Goal: Task Accomplishment & Management: Manage account settings

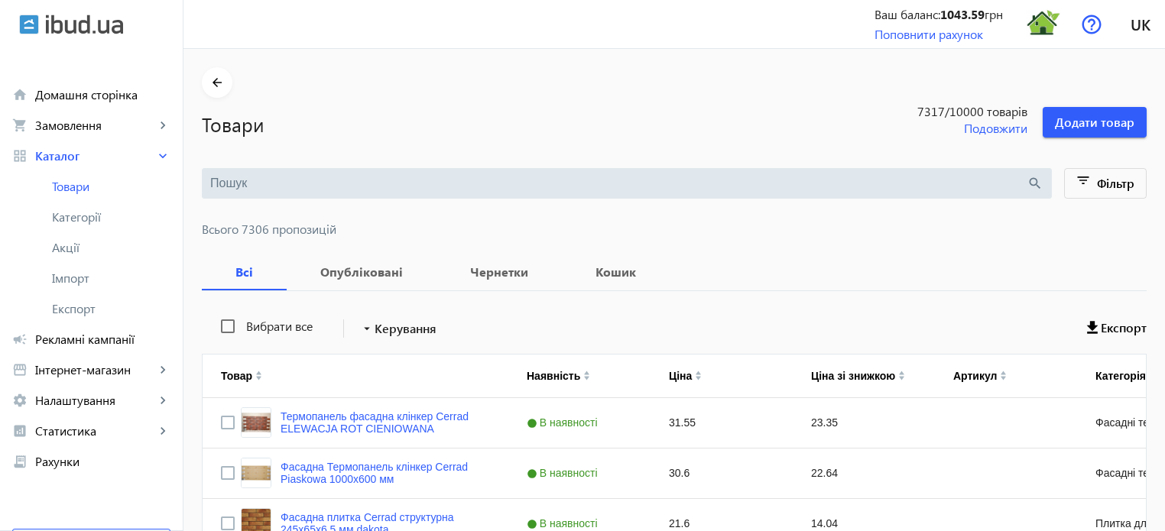
click at [254, 184] on input "search" at bounding box center [618, 183] width 817 height 17
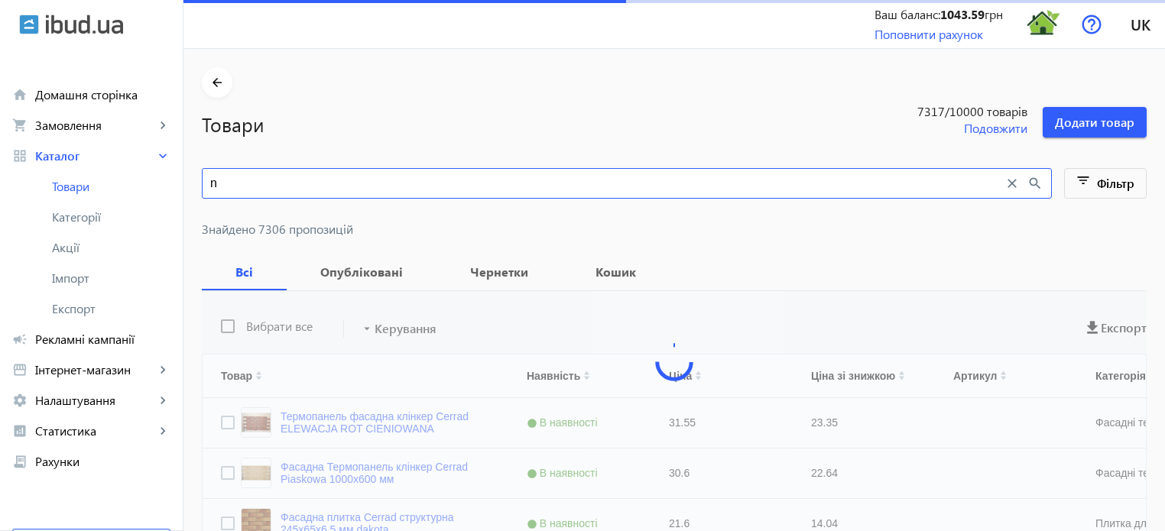
type input "no"
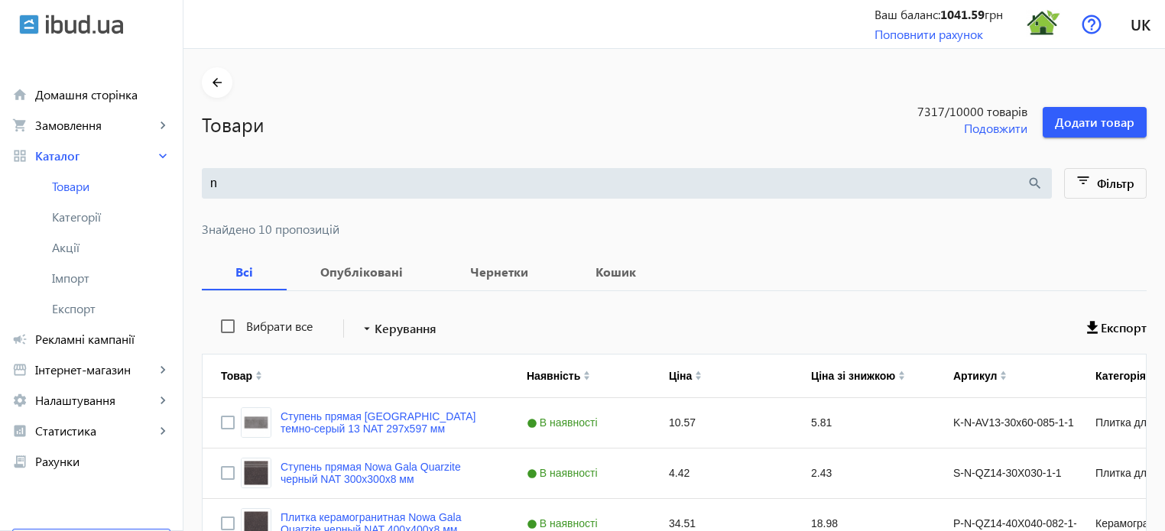
click at [229, 179] on input "n" at bounding box center [618, 183] width 817 height 17
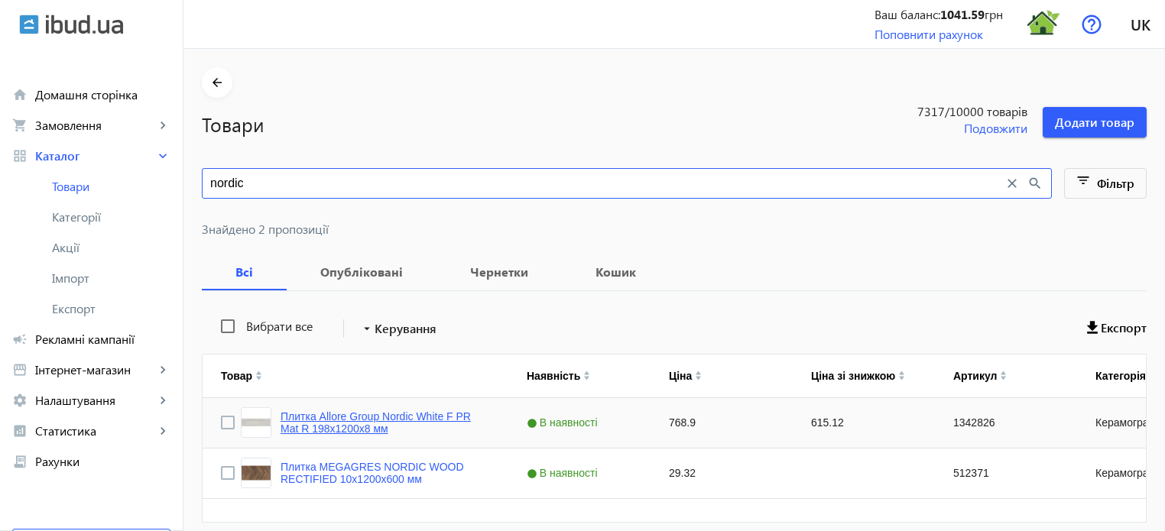
type input "nordic"
click at [368, 417] on link "Плитка Allore Group Nordic White F PR Mat R 198х1200х8 мм" at bounding box center [386, 423] width 210 height 24
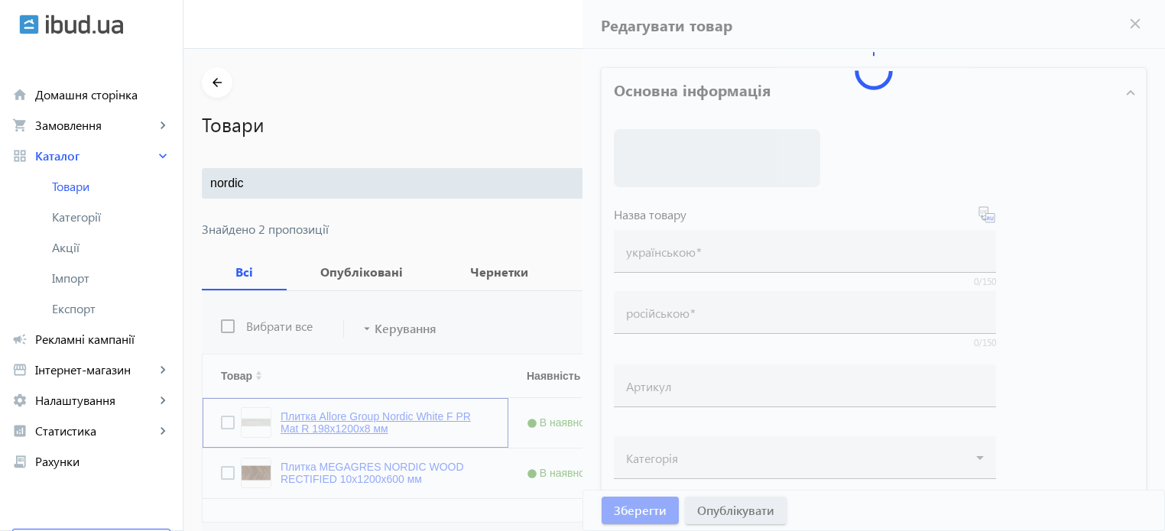
type input "Плитка Allore Group Nordic White F PR Mat R 198х1200х8 мм"
type input "1342826"
type input "768.9"
type input "1"
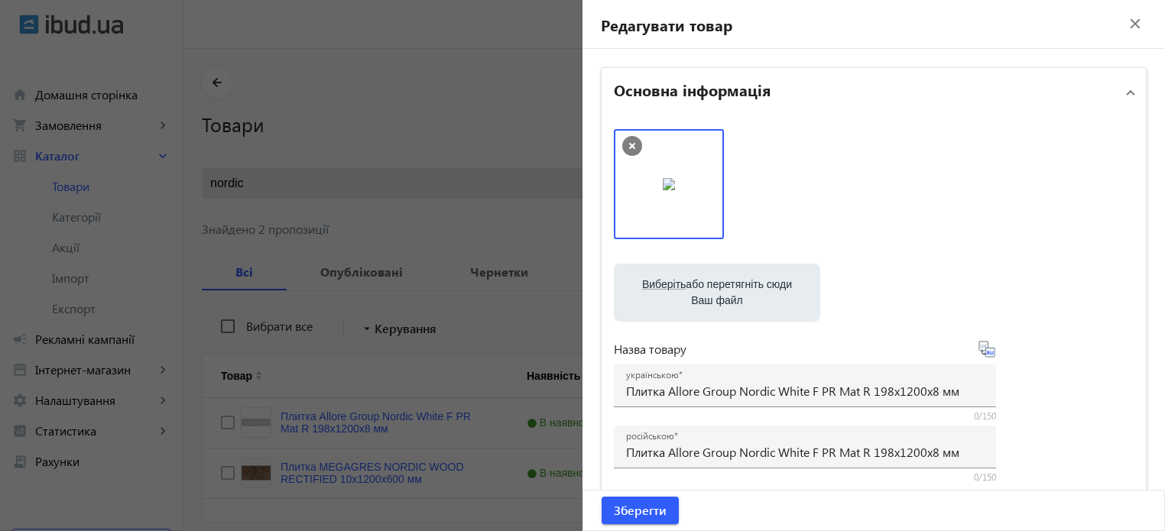
click at [469, 106] on div at bounding box center [582, 265] width 1165 height 531
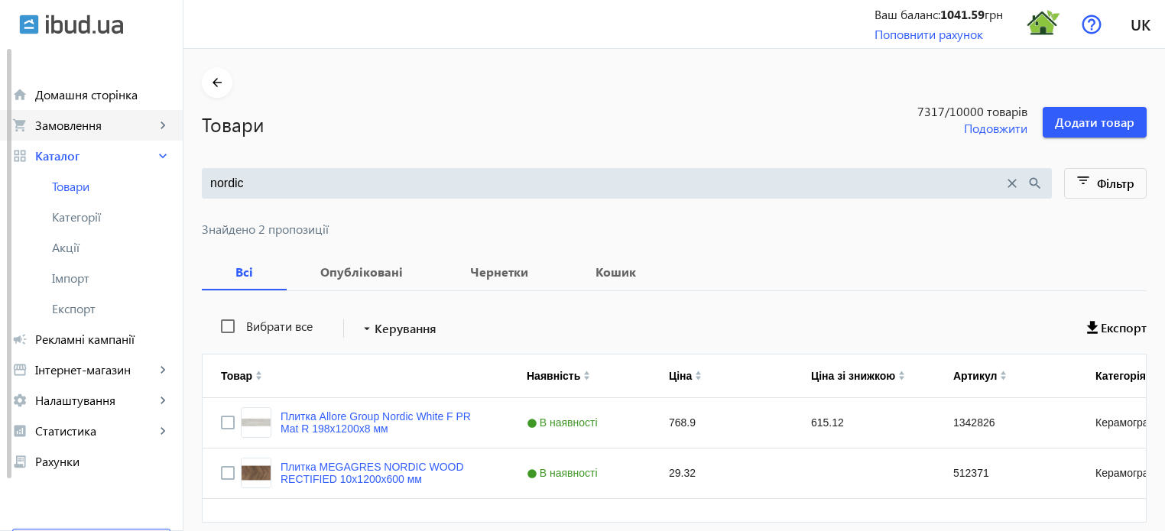
drag, startPoint x: 255, startPoint y: 184, endPoint x: 118, endPoint y: 137, distance: 144.6
click at [122, 141] on div "arrow_back home Домашня сторінка shopping_cart Замовлення keyboard_arrow_right …" at bounding box center [582, 296] width 1165 height 593
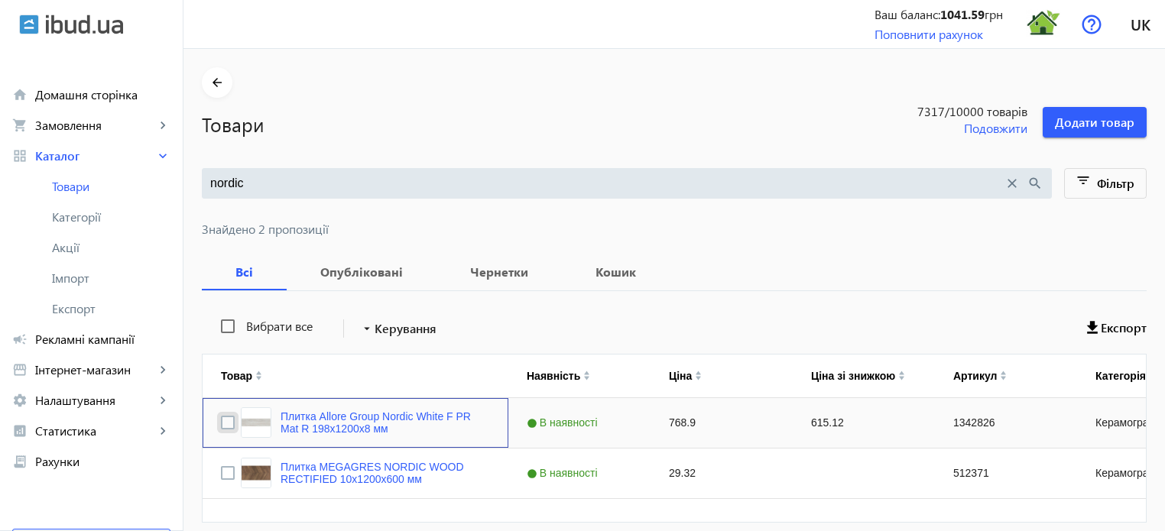
click at [221, 424] on input "Press Space to toggle row selection (unchecked)" at bounding box center [228, 423] width 14 height 14
checkbox input "true"
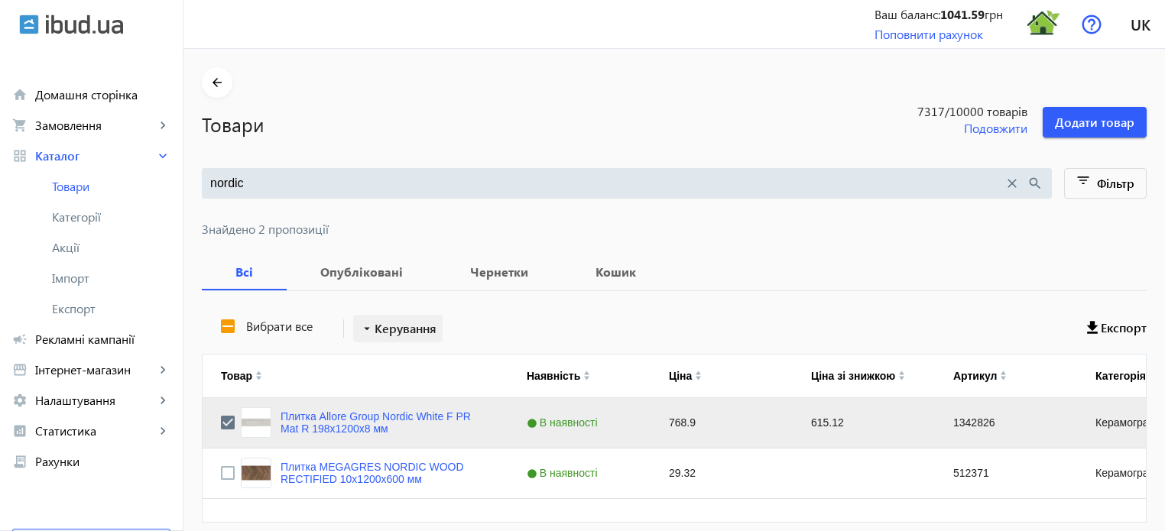
click at [414, 327] on span "Керування" at bounding box center [406, 329] width 62 height 18
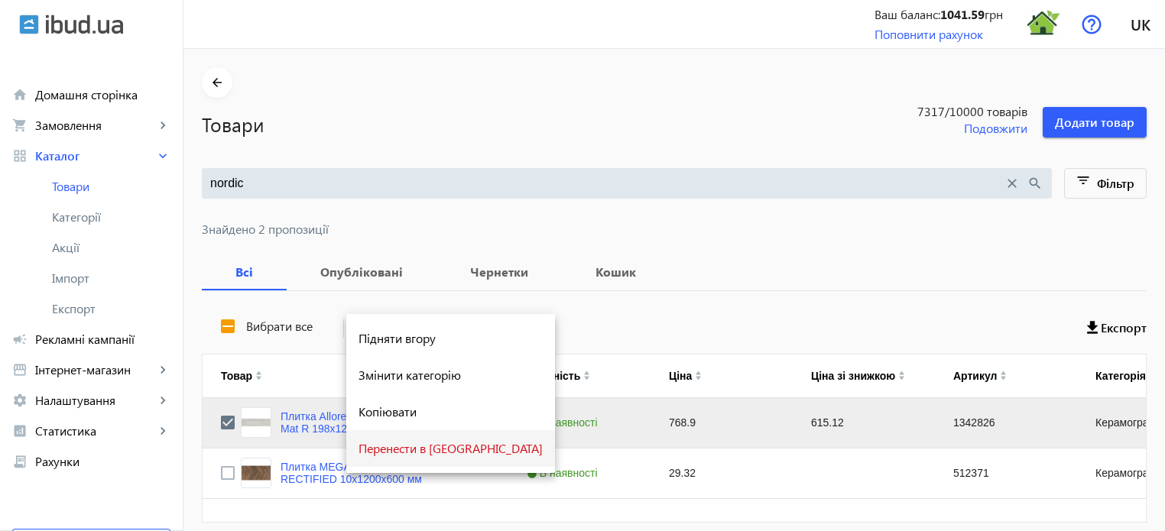
click at [415, 453] on span "Перенести в [GEOGRAPHIC_DATA]" at bounding box center [451, 449] width 184 height 12
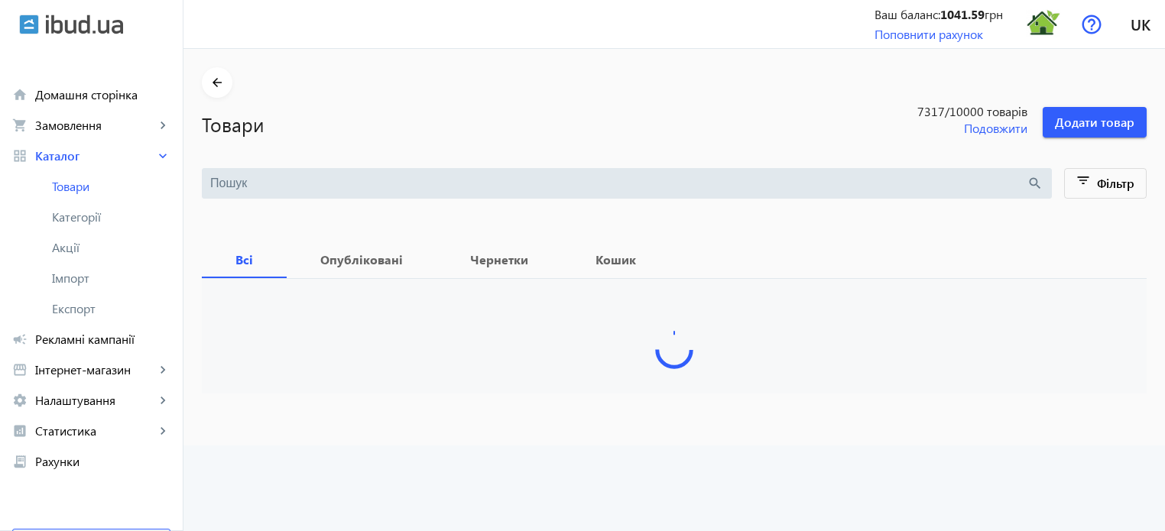
type input "nordic"
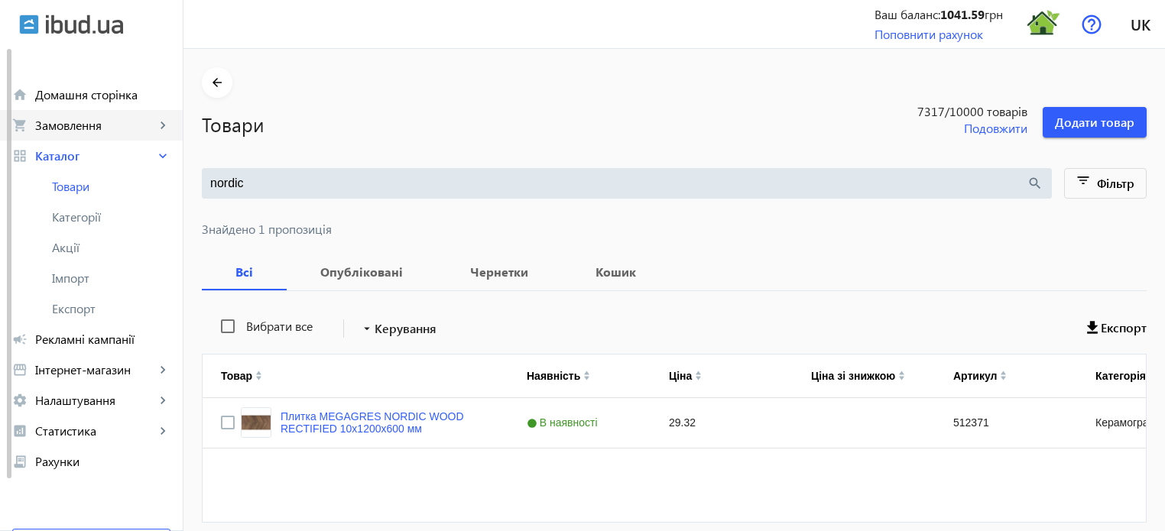
click at [97, 125] on span "Замовлення" at bounding box center [95, 125] width 120 height 15
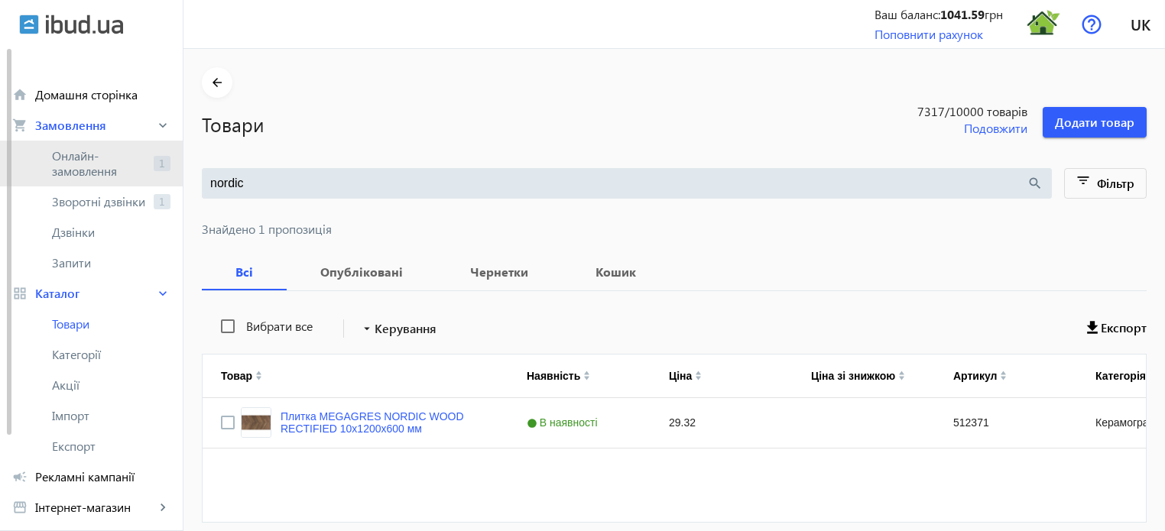
click at [124, 164] on span "Онлайн-замовлення" at bounding box center [100, 163] width 96 height 31
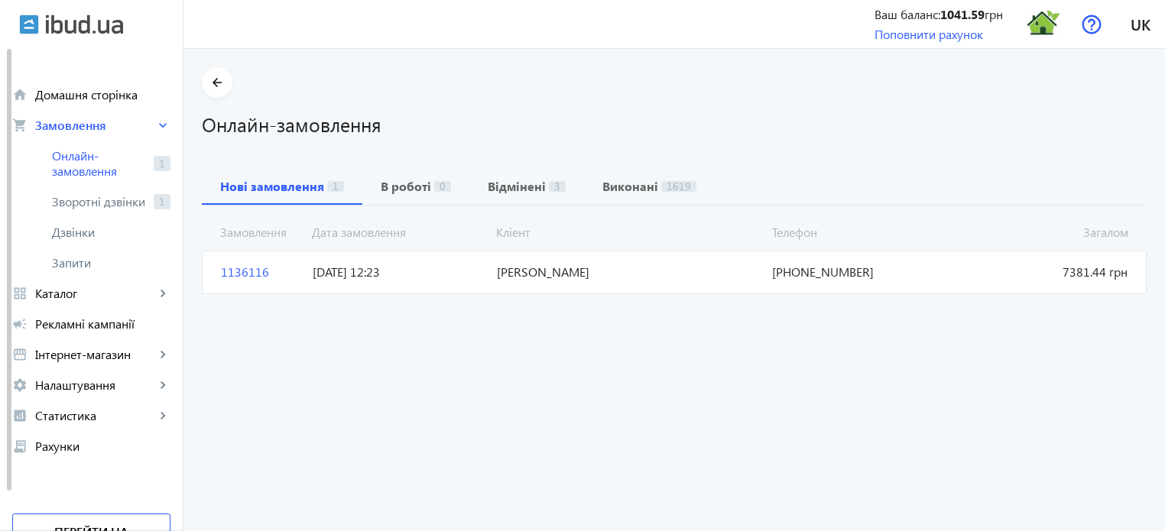
click at [235, 268] on span "1136116" at bounding box center [261, 272] width 92 height 17
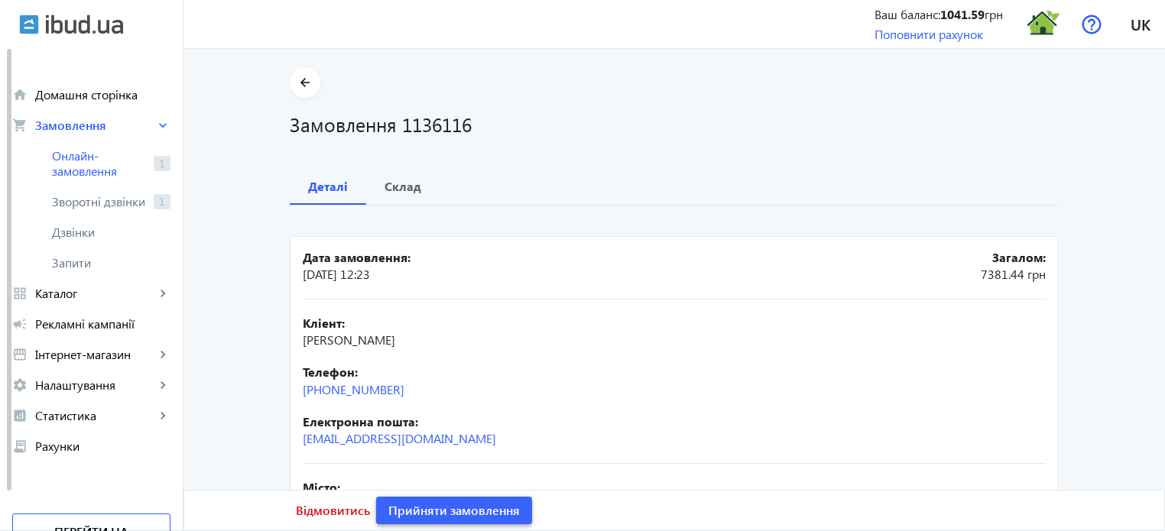
click at [456, 512] on span "Прийняти замовлення" at bounding box center [454, 510] width 132 height 17
click at [457, 513] on span "Замовлення опрацьоване" at bounding box center [463, 510] width 151 height 17
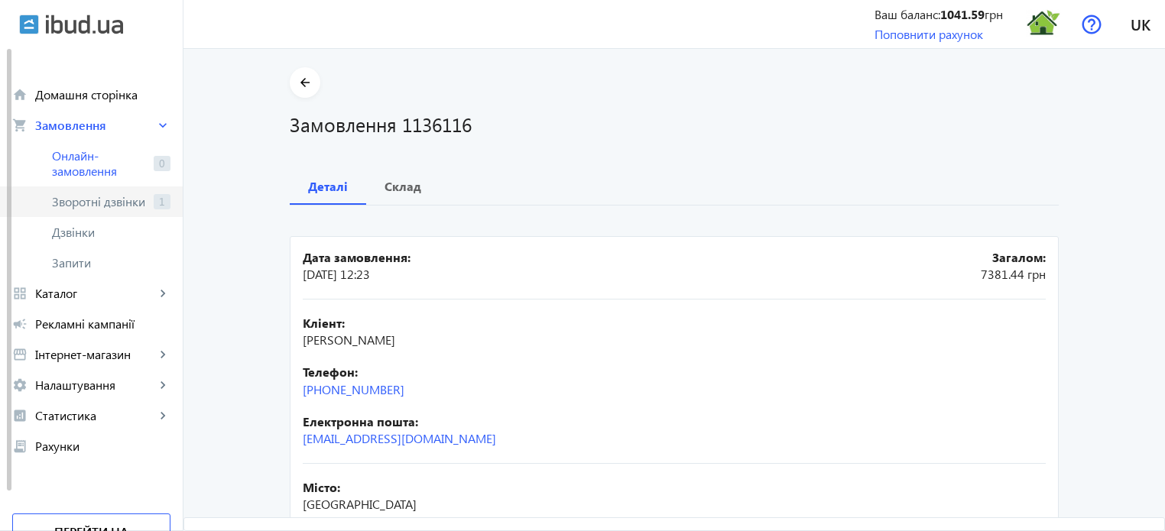
click at [105, 204] on span "Зворотні дзвінки" at bounding box center [100, 201] width 96 height 15
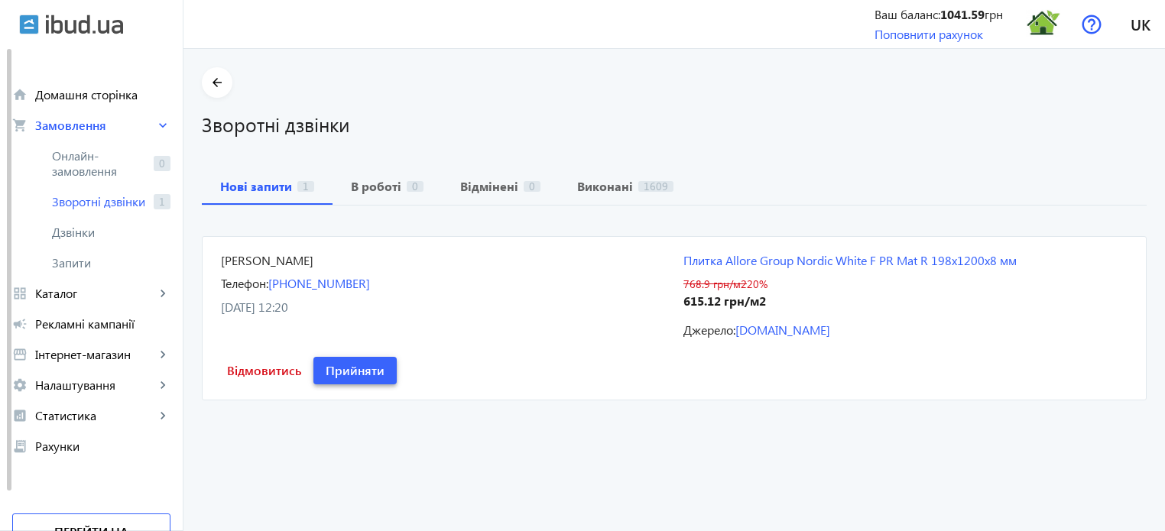
click at [352, 372] on span "Прийняти" at bounding box center [355, 370] width 59 height 17
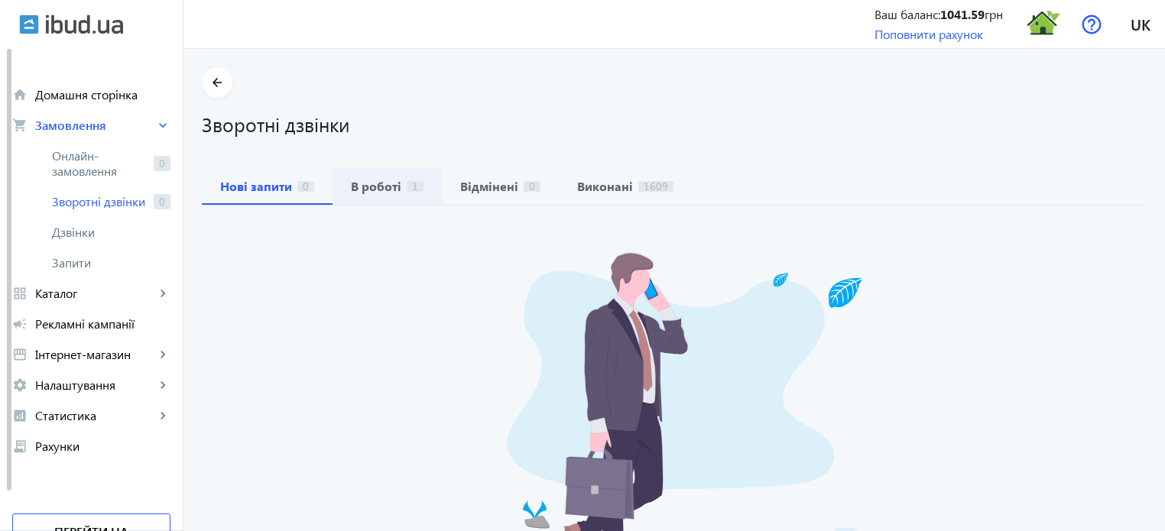
click at [380, 185] on b "В роботі" at bounding box center [376, 186] width 50 height 12
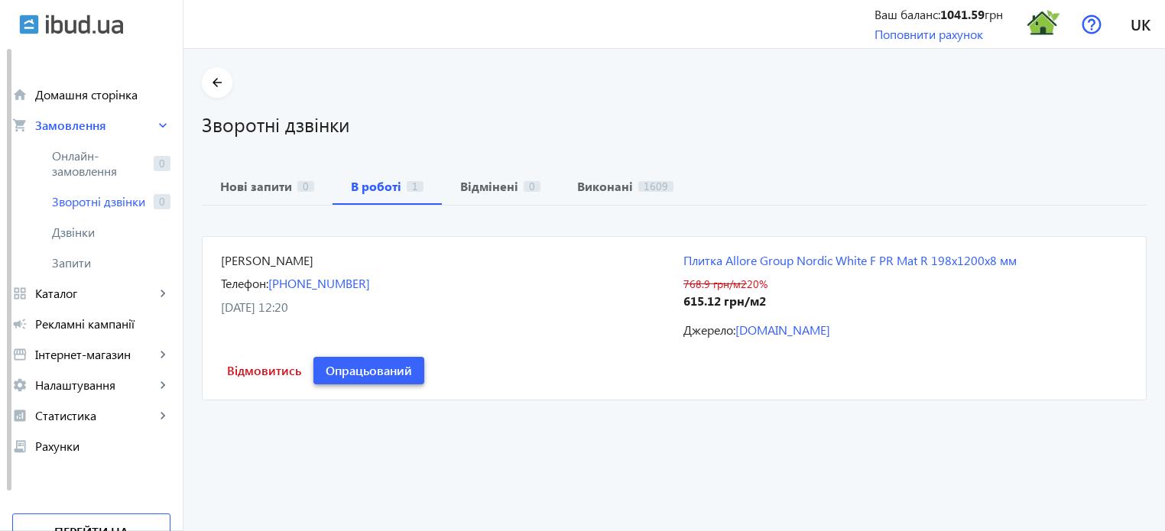
click at [385, 369] on span "Опрацьований" at bounding box center [369, 370] width 86 height 17
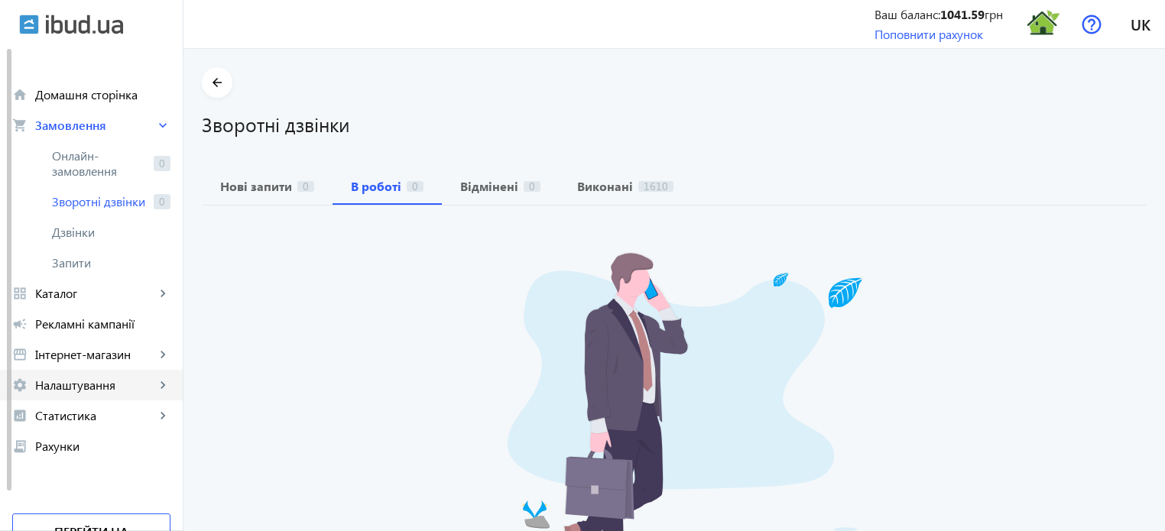
click at [114, 391] on span "Налаштування" at bounding box center [95, 385] width 120 height 15
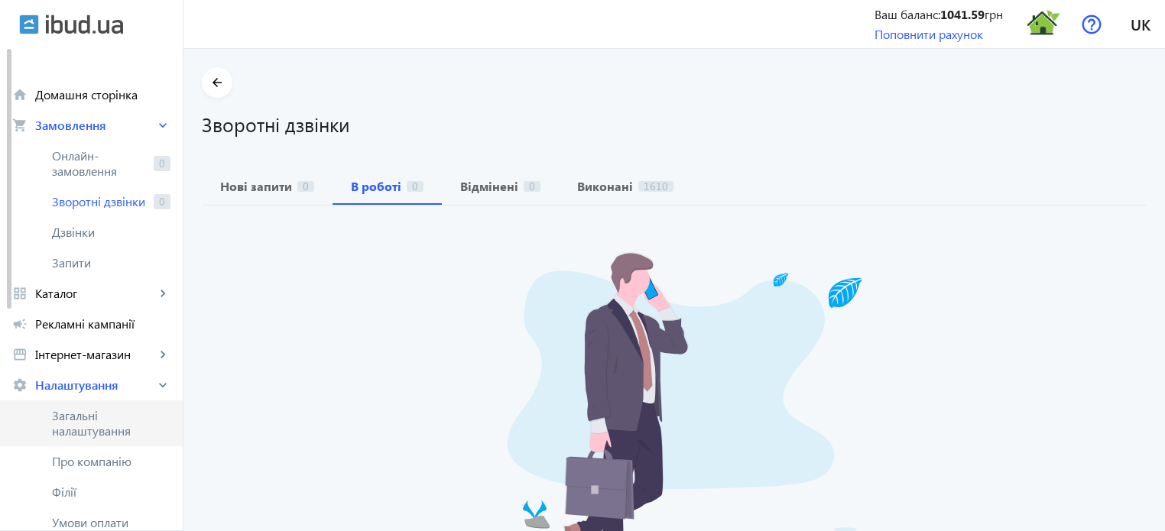
click at [109, 427] on span "Загальні налаштування" at bounding box center [111, 423] width 119 height 31
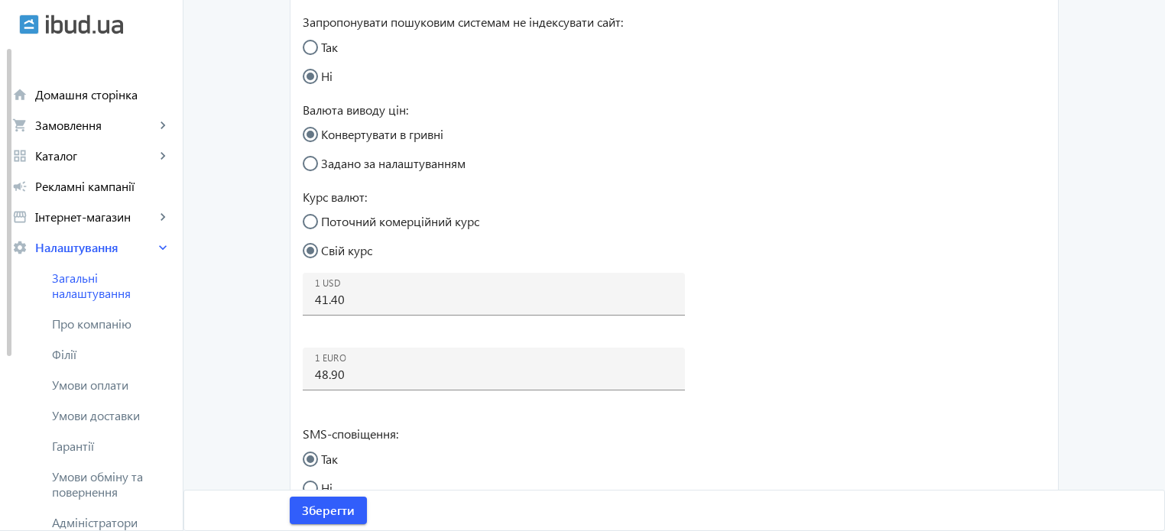
scroll to position [535, 0]
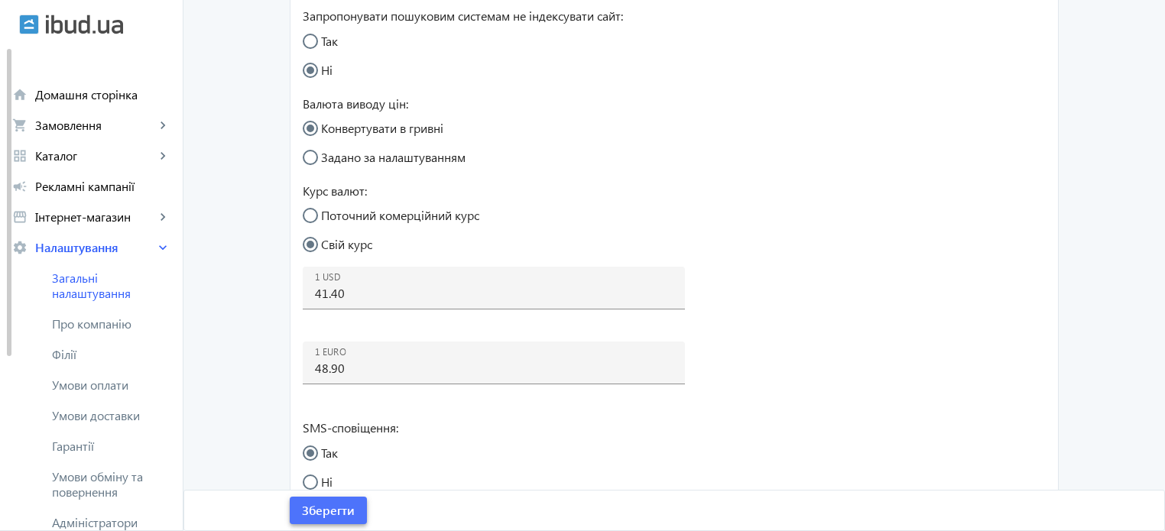
click at [333, 512] on span "Зберегти" at bounding box center [328, 510] width 53 height 17
